Goal: Task Accomplishment & Management: Manage account settings

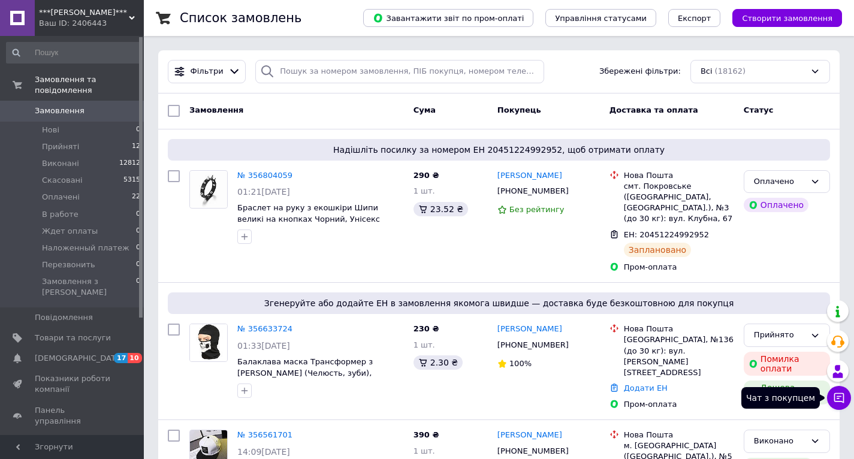
click at [840, 403] on icon at bounding box center [839, 398] width 12 height 12
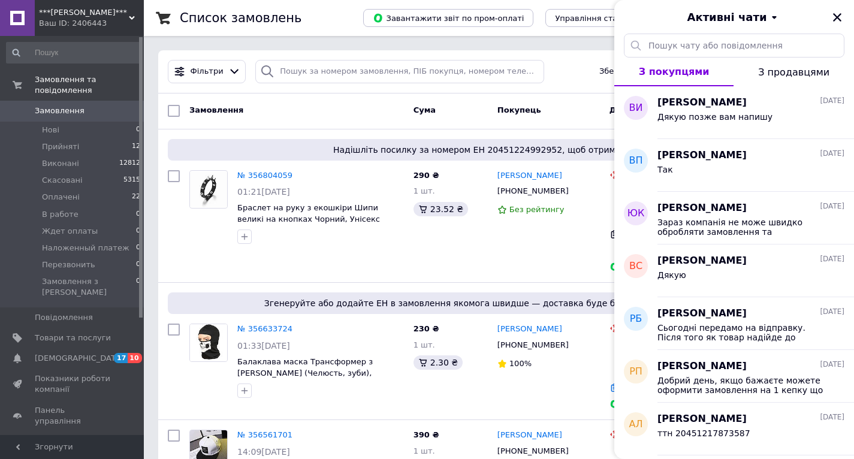
click at [104, 22] on div "Ваш ID: 2406443" at bounding box center [91, 23] width 105 height 11
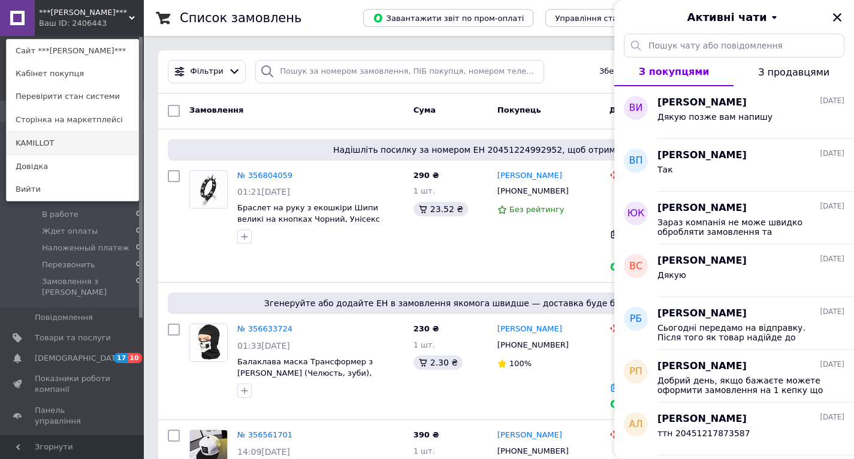
click at [57, 139] on link "KAMILLOT" at bounding box center [73, 143] width 132 height 23
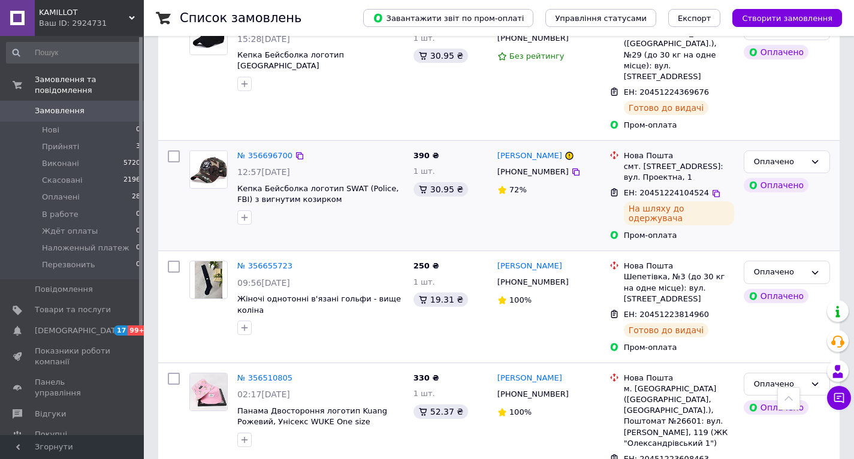
scroll to position [378, 0]
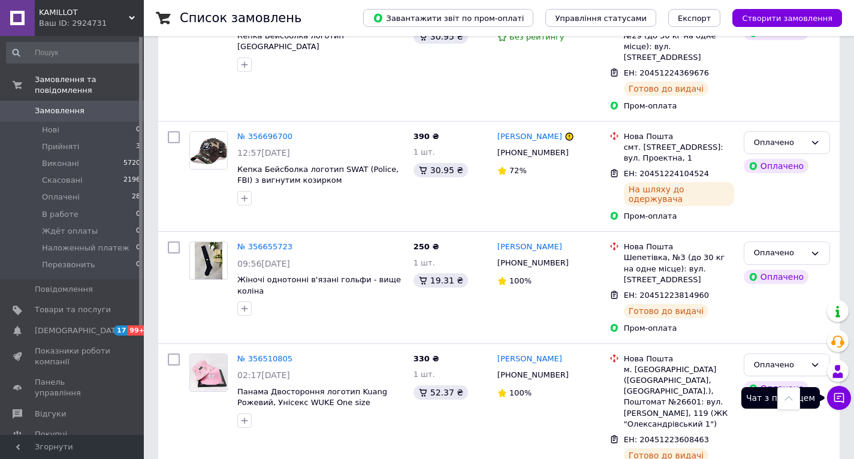
click at [841, 394] on icon at bounding box center [839, 398] width 12 height 12
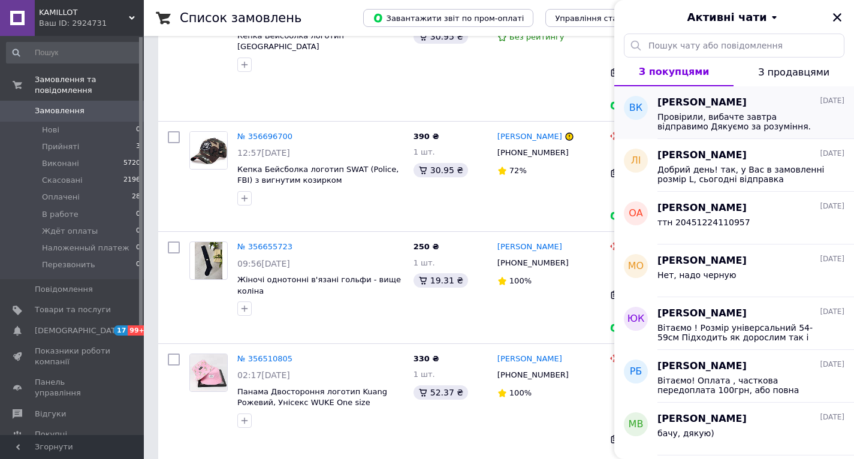
click at [755, 113] on span "Провірили, вибачте завтра відправимо Дякуємо за розуміння." at bounding box center [742, 121] width 170 height 19
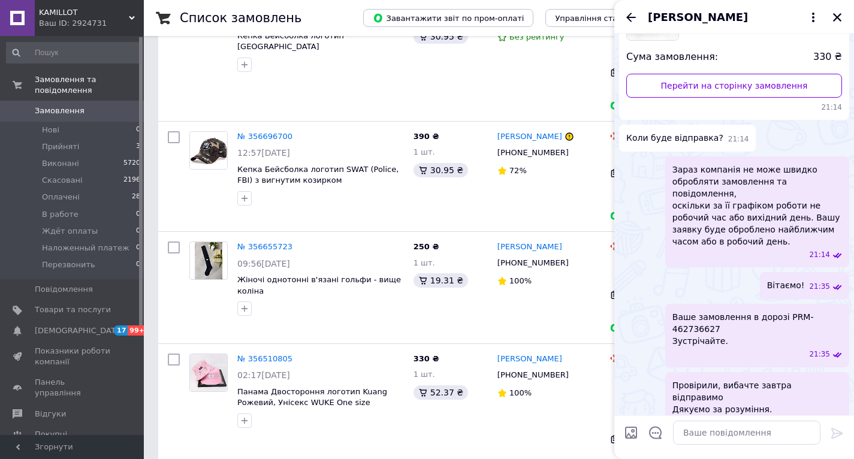
scroll to position [120, 0]
click at [836, 16] on icon "Закрити" at bounding box center [837, 17] width 8 height 8
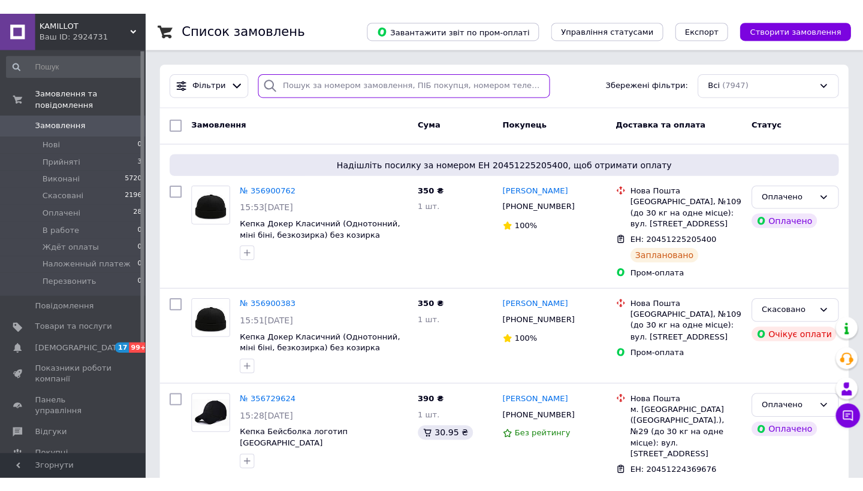
scroll to position [0, 0]
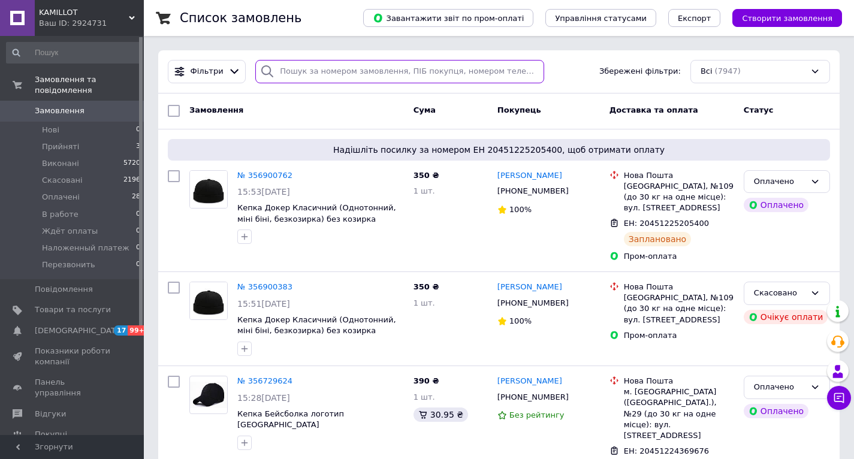
click at [400, 72] on input "search" at bounding box center [399, 71] width 289 height 23
paste input "[PERSON_NAME]"
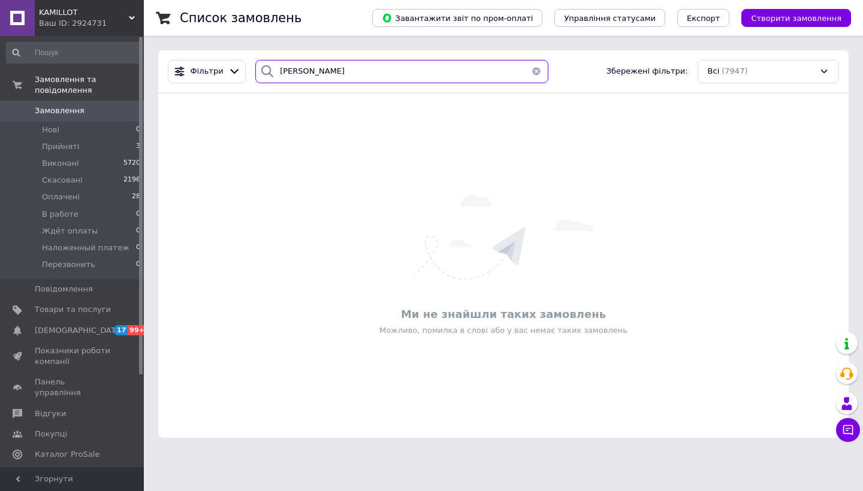
type input "[PERSON_NAME]"
click at [74, 15] on span "KAMILLOT" at bounding box center [84, 12] width 90 height 11
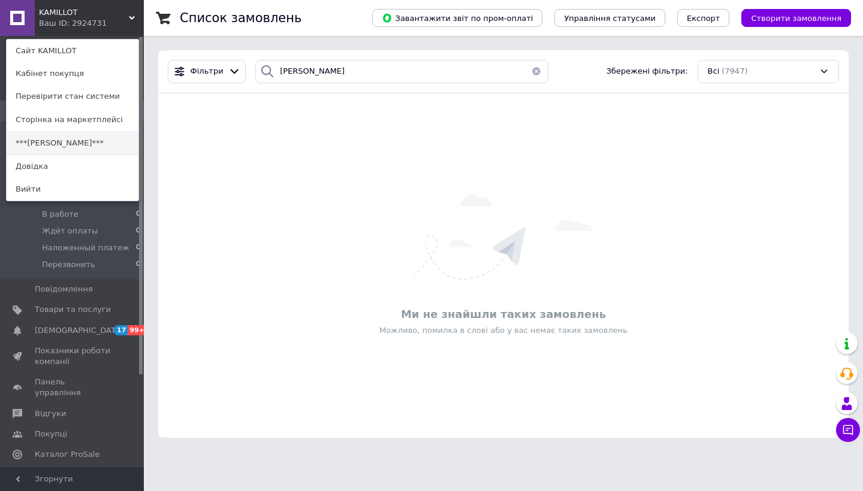
click at [65, 136] on link "***[PERSON_NAME]***" at bounding box center [73, 143] width 132 height 23
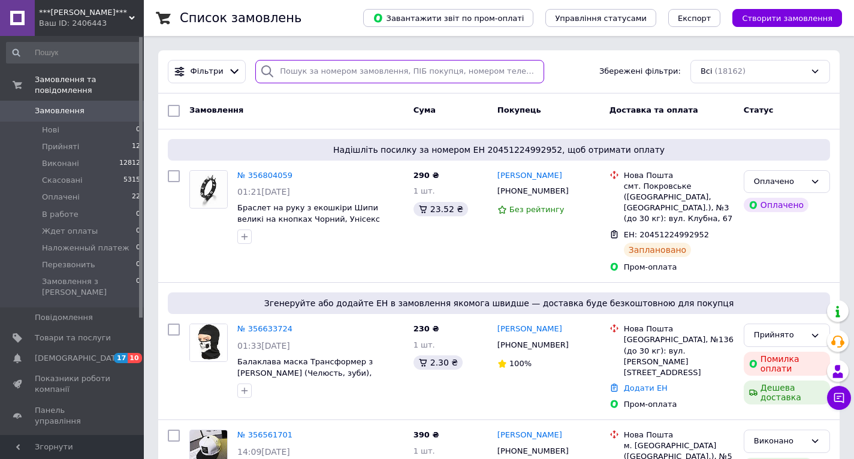
click at [411, 74] on input "search" at bounding box center [399, 71] width 289 height 23
paste input "[PERSON_NAME]"
type input "[PERSON_NAME]"
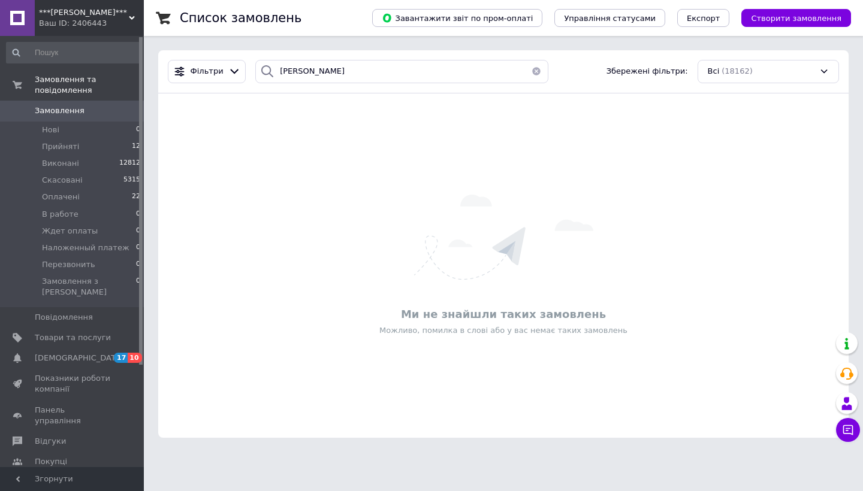
click at [70, 111] on span "Замовлення" at bounding box center [60, 110] width 50 height 11
